Goal: Navigation & Orientation: Go to known website

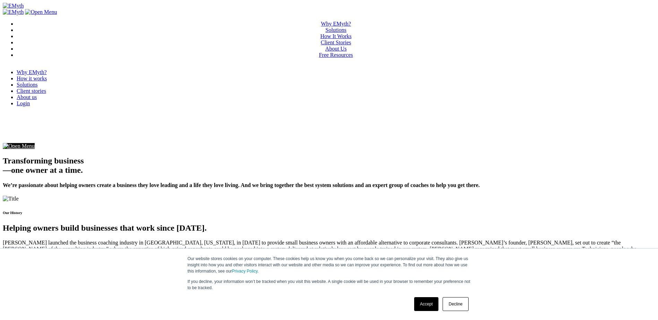
click at [454, 305] on link "Decline" at bounding box center [455, 304] width 26 height 14
